Goal: Check status: Check status

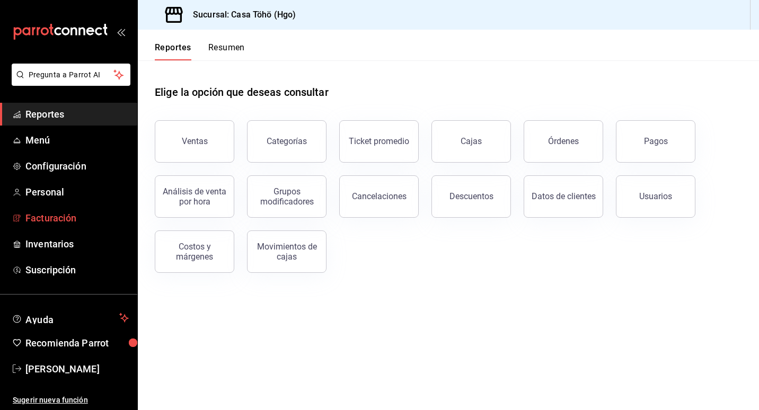
click at [58, 222] on span "Facturación" at bounding box center [76, 218] width 103 height 14
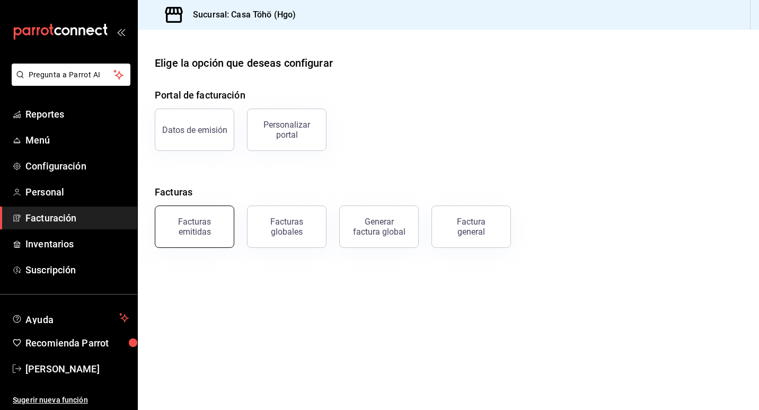
click at [171, 214] on button "Facturas emitidas" at bounding box center [195, 227] width 80 height 42
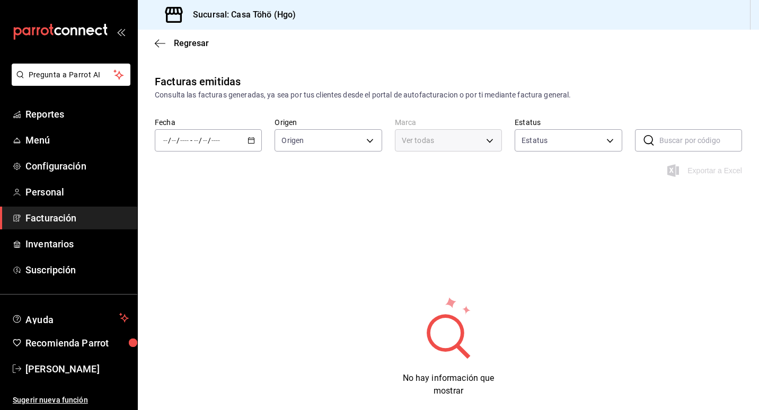
type input "ORDER_INVOICE,GENERAL_INVOICE"
type input "ACTIVE,PENDING_CANCELLATION,CANCELLED,PRE_CANCELLED"
type input "3863094e-80de-4485-9a79-27000a153f73"
click at [255, 142] on div "/ / - / /" at bounding box center [208, 140] width 107 height 22
